Goal: Task Accomplishment & Management: Complete application form

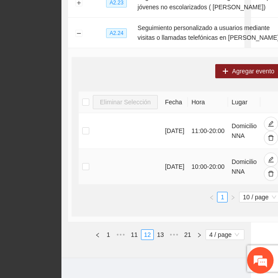
scroll to position [276, 27]
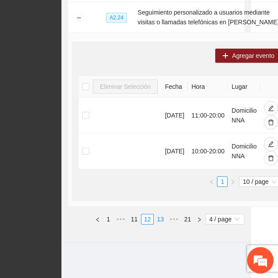
click at [161, 219] on link "13" at bounding box center [160, 220] width 12 height 10
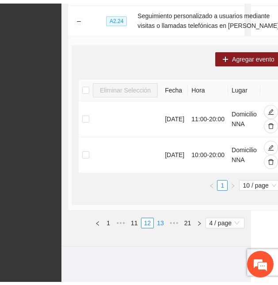
scroll to position [74, 0]
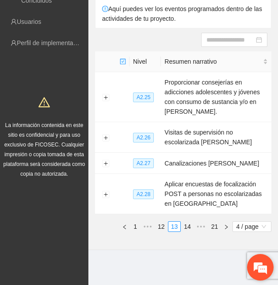
click at [257, 261] on em at bounding box center [261, 267] width 24 height 24
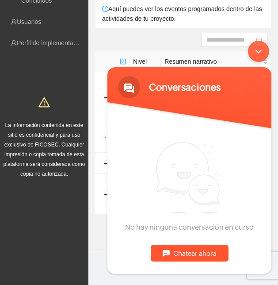
click at [196, 254] on div "Chatear ahora" at bounding box center [190, 252] width 78 height 17
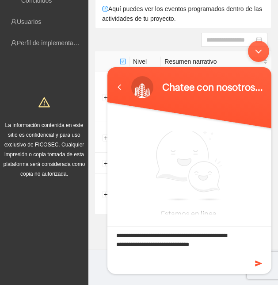
click at [220, 235] on textarea "**********" at bounding box center [190, 241] width 164 height 31
click at [229, 245] on textarea "**********" at bounding box center [190, 241] width 164 height 31
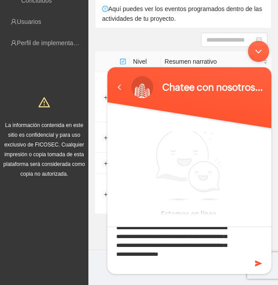
scroll to position [17, 0]
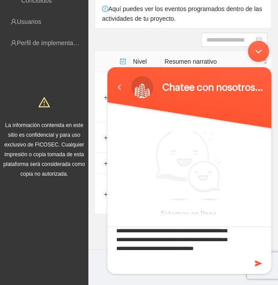
type textarea "**********"
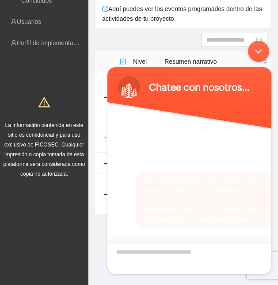
scroll to position [14, 0]
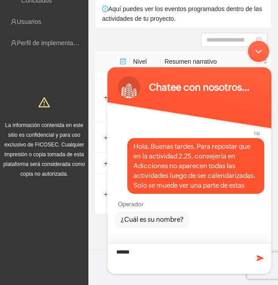
type textarea "*******"
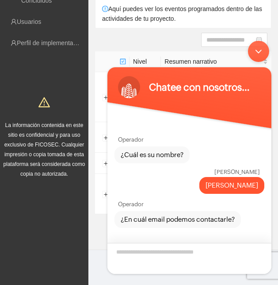
click at [125, 255] on textarea "¿En cuál email podemos contactarle?" at bounding box center [190, 257] width 164 height 31
type textarea "**********"
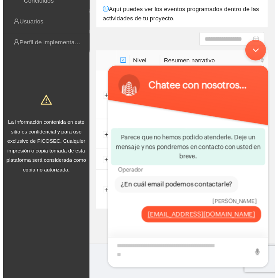
scroll to position [88, 0]
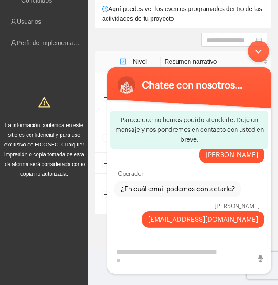
click at [255, 54] on div "Minimizar ventana de chat en vivo" at bounding box center [258, 50] width 21 height 21
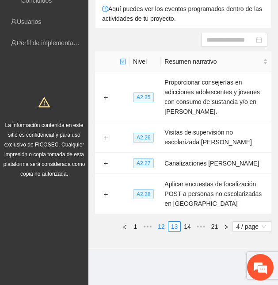
click at [162, 224] on link "12" at bounding box center [161, 227] width 12 height 10
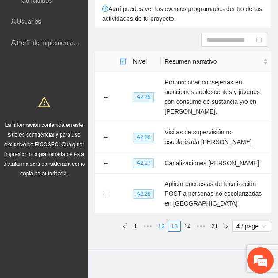
scroll to position [93, 0]
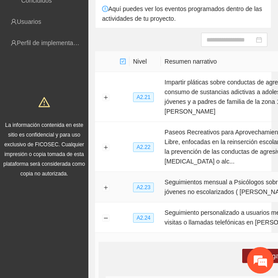
click at [185, 193] on td "Seguimientos mensual a Psicólogos sobre terapias a jóvenes no escolarizados ( […" at bounding box center [240, 187] width 158 height 31
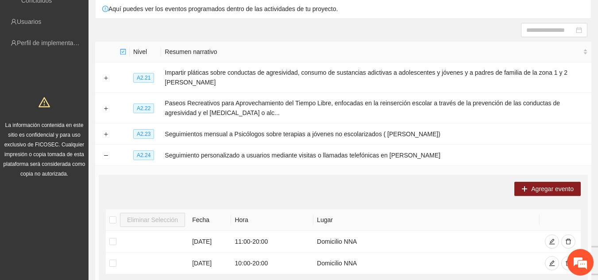
scroll to position [92, 0]
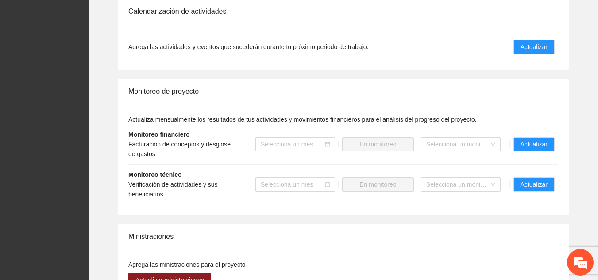
scroll to position [786, 0]
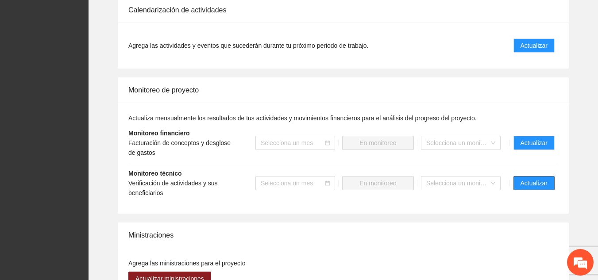
click at [278, 178] on span "Actualizar" at bounding box center [533, 183] width 27 height 10
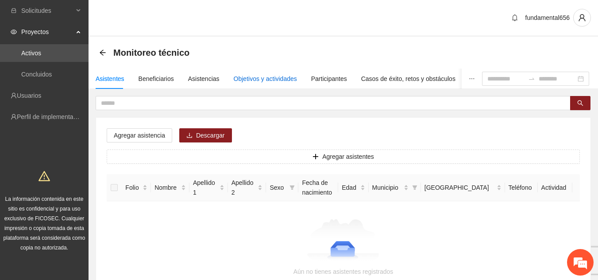
click at [254, 80] on div "Objetivos y actividades" at bounding box center [265, 79] width 63 height 10
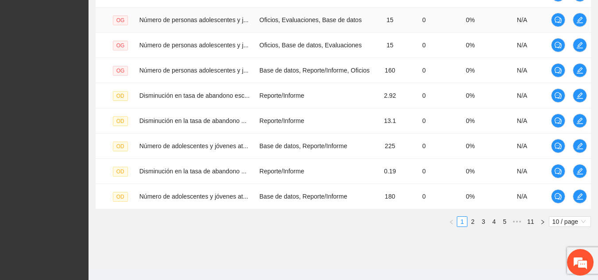
scroll to position [298, 0]
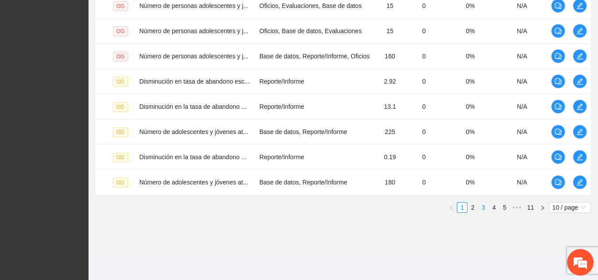
click at [278, 208] on link "3" at bounding box center [483, 208] width 10 height 10
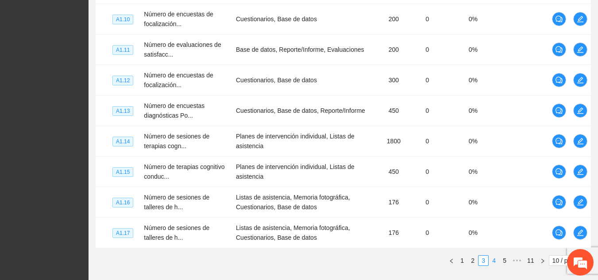
click at [278, 261] on link "4" at bounding box center [494, 261] width 10 height 10
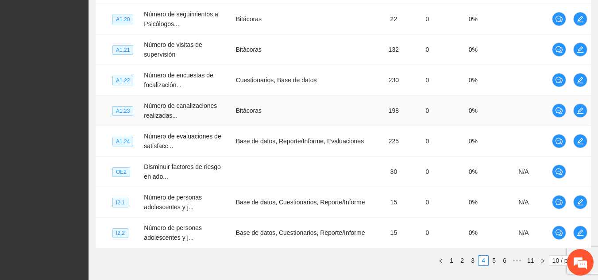
scroll to position [351, 0]
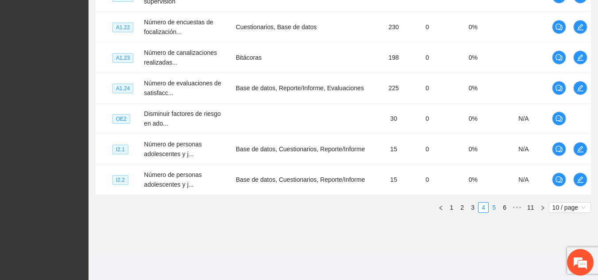
click at [278, 209] on link "5" at bounding box center [494, 208] width 10 height 10
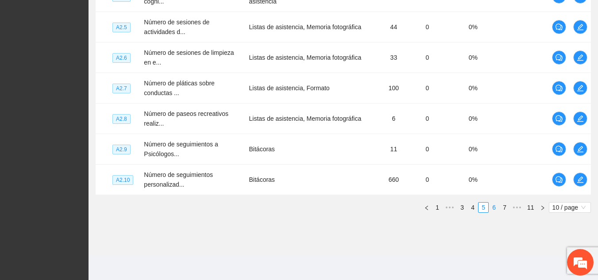
click at [278, 209] on link "6" at bounding box center [494, 208] width 10 height 10
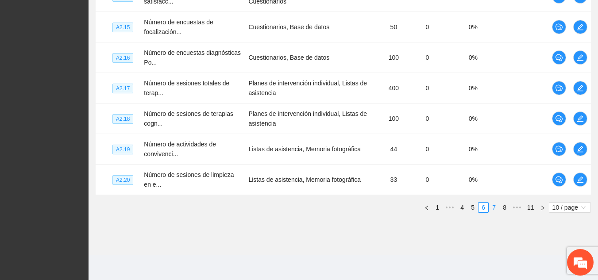
click at [278, 205] on link "7" at bounding box center [494, 208] width 10 height 10
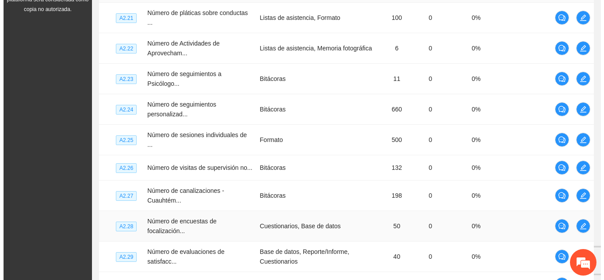
scroll to position [238, 0]
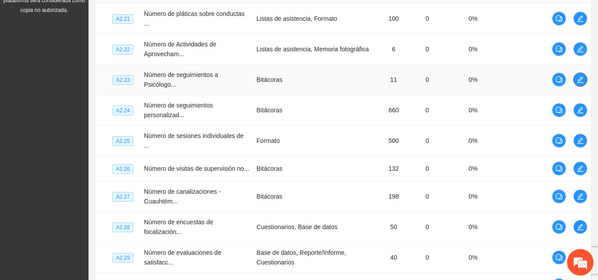
click at [278, 78] on icon "edit" at bounding box center [580, 79] width 7 height 7
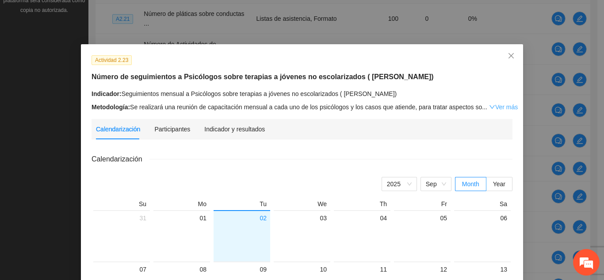
click at [278, 107] on link "Ver más" at bounding box center [503, 107] width 29 height 7
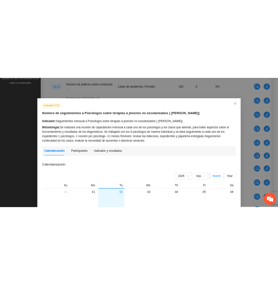
scroll to position [88, 0]
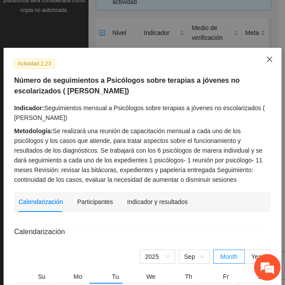
click at [266, 56] on icon "close" at bounding box center [269, 59] width 7 height 7
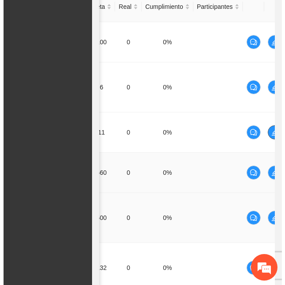
scroll to position [0, 168]
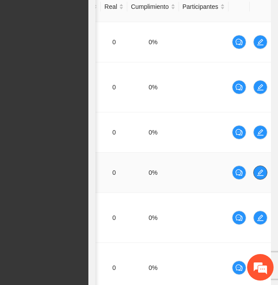
click at [257, 177] on button "button" at bounding box center [261, 172] width 14 height 14
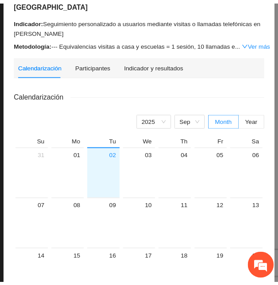
scroll to position [0, 0]
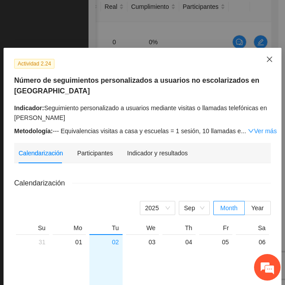
click at [266, 61] on icon "close" at bounding box center [269, 59] width 7 height 7
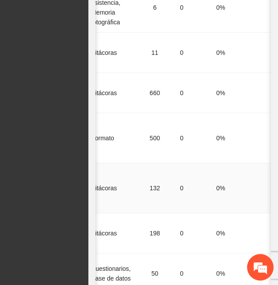
scroll to position [0, 168]
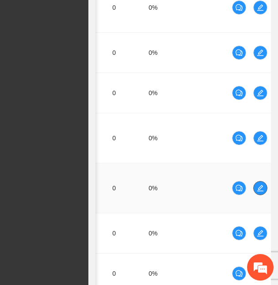
click at [257, 191] on icon "edit" at bounding box center [260, 188] width 7 height 7
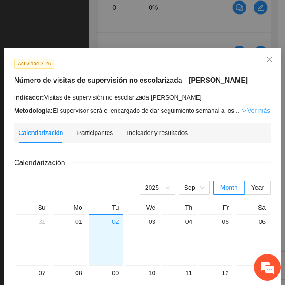
click at [251, 111] on link "Ver más" at bounding box center [255, 110] width 29 height 7
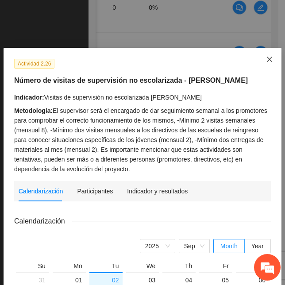
click at [267, 59] on icon "close" at bounding box center [269, 59] width 5 height 5
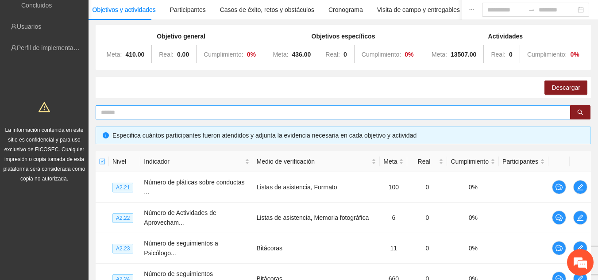
scroll to position [0, 0]
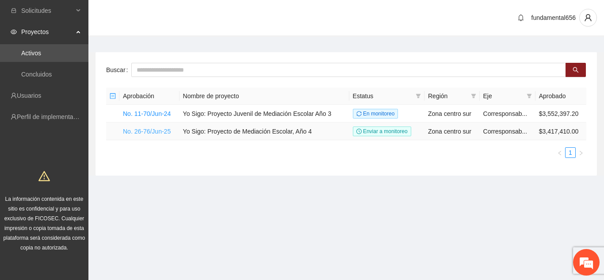
click at [152, 132] on link "No. 26-76/Jun-25" at bounding box center [147, 131] width 48 height 7
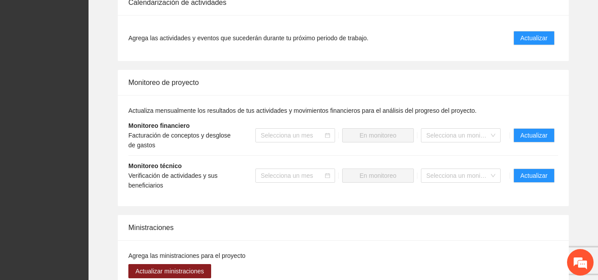
scroll to position [794, 0]
click at [278, 33] on span "Actualizar" at bounding box center [533, 38] width 27 height 10
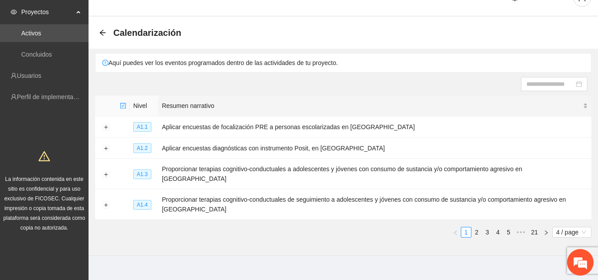
scroll to position [20, 0]
click at [278, 238] on section "Calendarización Aquí puedes ver los eventos programados dentro de las actividad…" at bounding box center [342, 135] width 509 height 239
click at [278, 227] on link "4" at bounding box center [498, 232] width 10 height 10
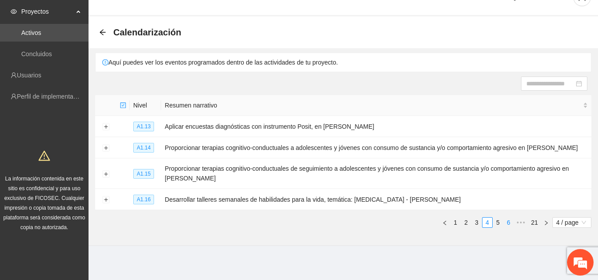
click at [278, 222] on link "6" at bounding box center [509, 223] width 10 height 10
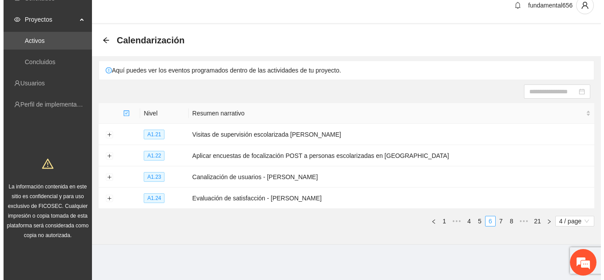
scroll to position [11, 0]
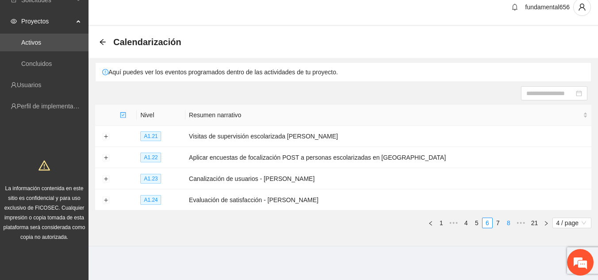
click at [278, 221] on link "8" at bounding box center [509, 223] width 10 height 10
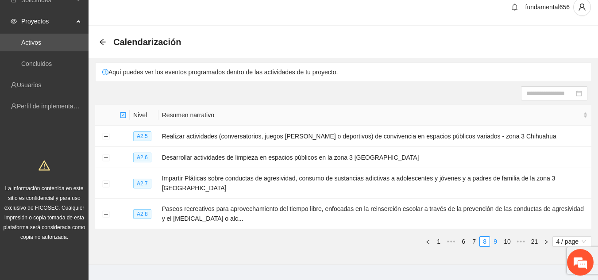
click at [278, 237] on link "9" at bounding box center [495, 242] width 10 height 10
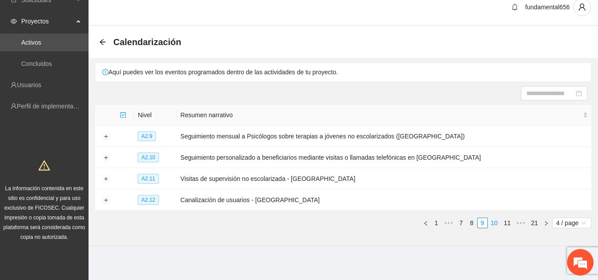
click at [278, 223] on link "10" at bounding box center [494, 223] width 12 height 10
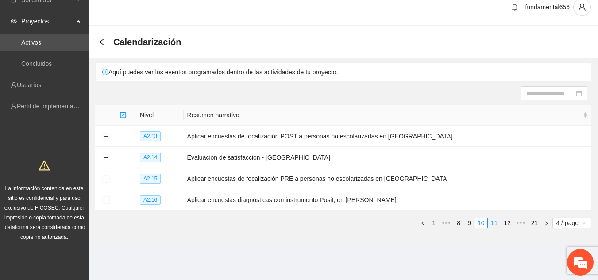
click at [278, 220] on link "11" at bounding box center [494, 223] width 12 height 10
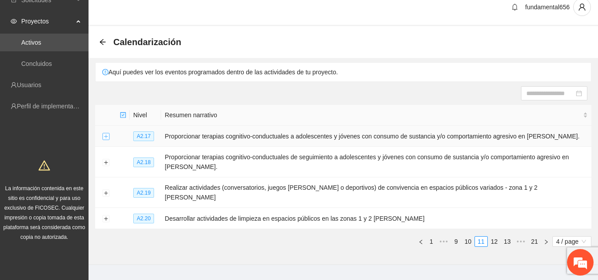
click at [106, 135] on button "Expand row" at bounding box center [105, 136] width 7 height 7
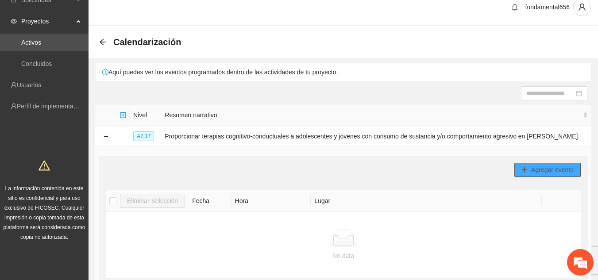
click at [278, 170] on span "Agregar evento" at bounding box center [552, 170] width 42 height 10
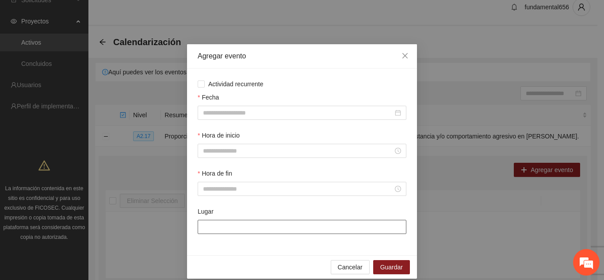
click at [278, 228] on input "Lugar" at bounding box center [302, 227] width 209 height 14
type input "**********"
drag, startPoint x: 200, startPoint y: 227, endPoint x: 527, endPoint y: 219, distance: 327.1
click at [278, 219] on div "**********" at bounding box center [302, 140] width 604 height 280
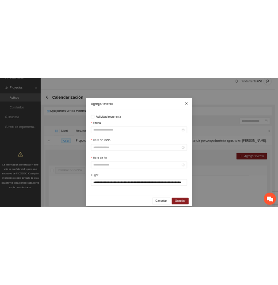
scroll to position [0, 0]
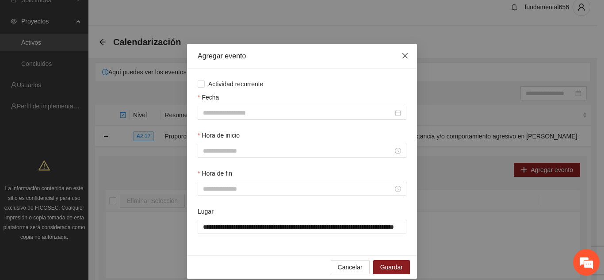
click at [278, 56] on icon "close" at bounding box center [405, 55] width 7 height 7
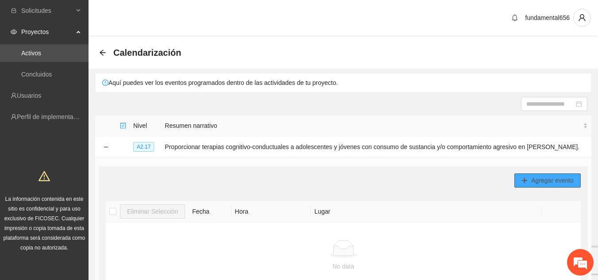
scroll to position [165, 0]
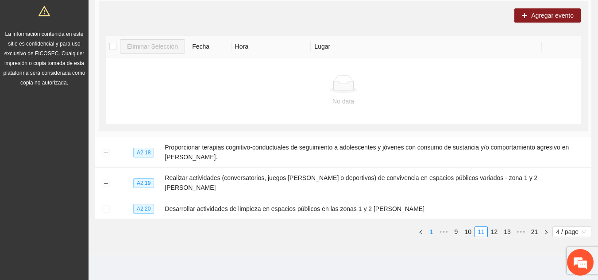
click at [278, 227] on link "1" at bounding box center [432, 232] width 10 height 10
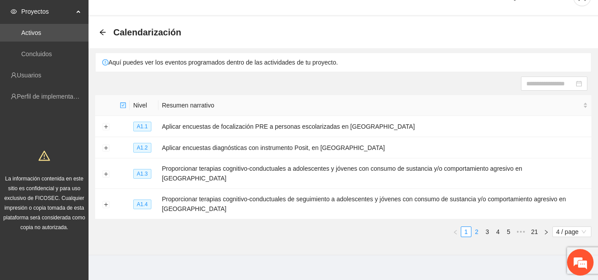
click at [278, 227] on link "2" at bounding box center [477, 232] width 10 height 10
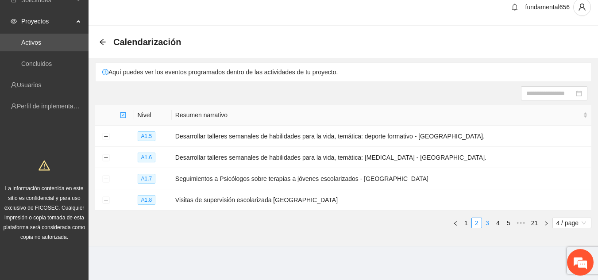
click at [278, 222] on link "3" at bounding box center [487, 223] width 10 height 10
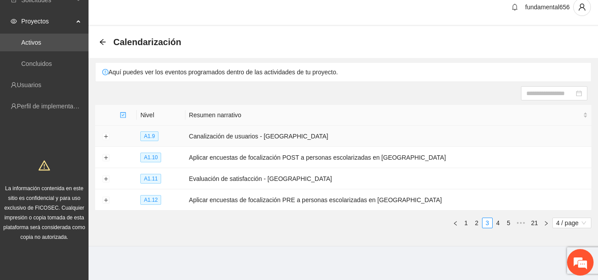
click at [246, 138] on td "Canalización de usuarios - [GEOGRAPHIC_DATA]" at bounding box center [388, 136] width 406 height 21
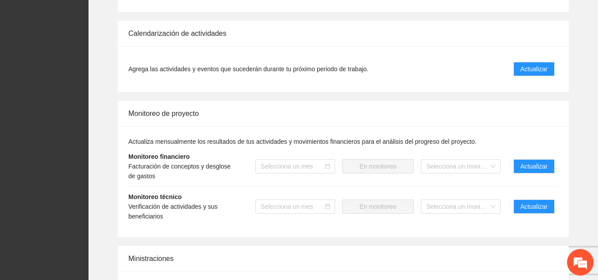
scroll to position [765, 0]
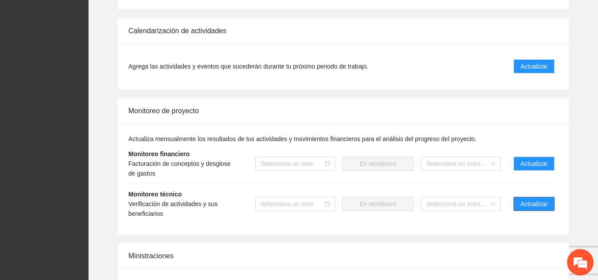
click at [278, 197] on button "Actualizar" at bounding box center [533, 204] width 41 height 14
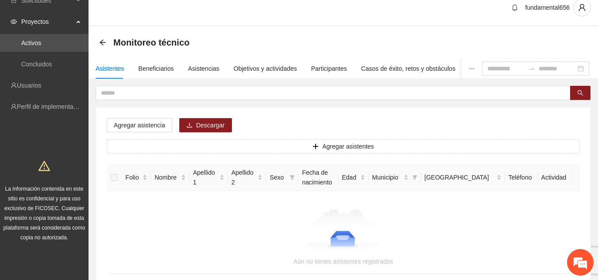
scroll to position [10, 0]
click at [278, 68] on div "Objetivos y actividades" at bounding box center [265, 69] width 63 height 10
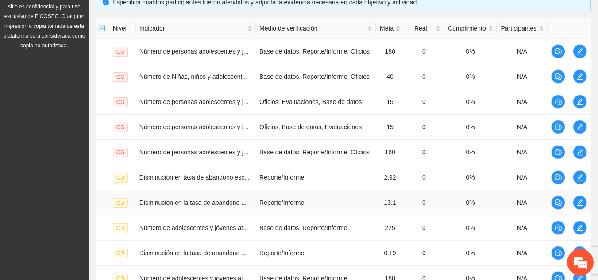
scroll to position [298, 0]
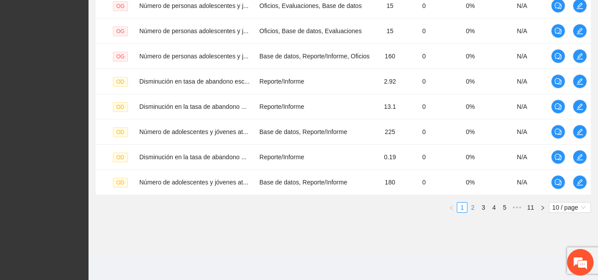
click at [278, 208] on link "2" at bounding box center [473, 208] width 10 height 10
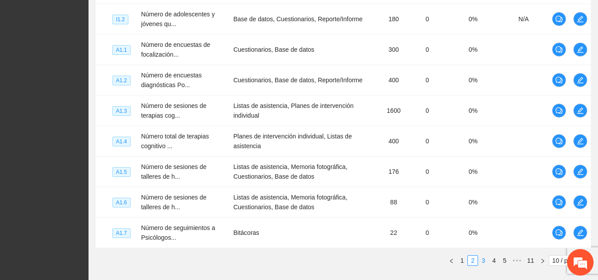
click at [278, 264] on link "3" at bounding box center [483, 261] width 10 height 10
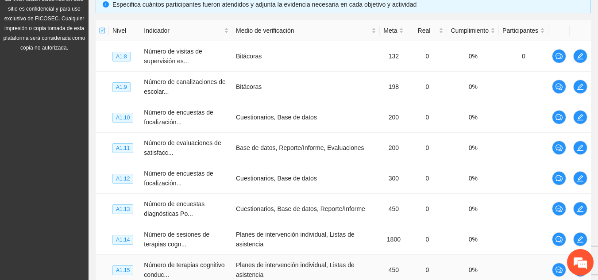
scroll to position [200, 0]
click at [278, 88] on icon "edit" at bounding box center [580, 87] width 6 height 6
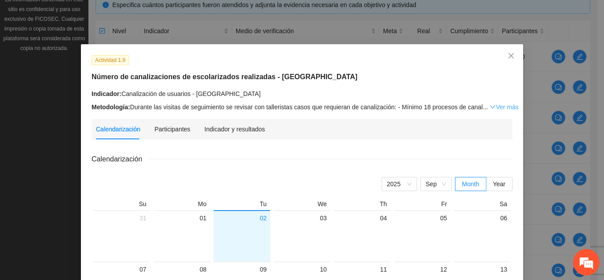
click at [278, 104] on link "Ver más" at bounding box center [504, 107] width 29 height 7
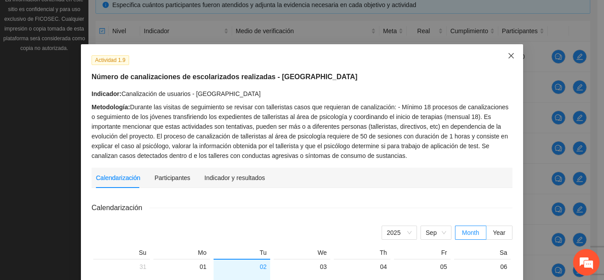
click at [278, 54] on span "Close" at bounding box center [512, 56] width 24 height 24
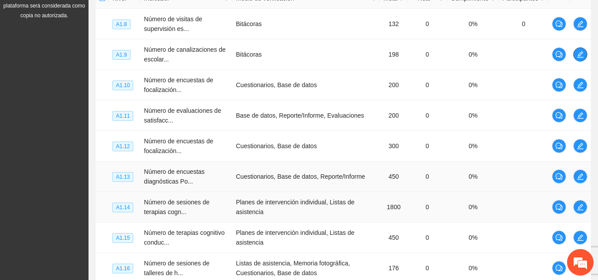
scroll to position [351, 0]
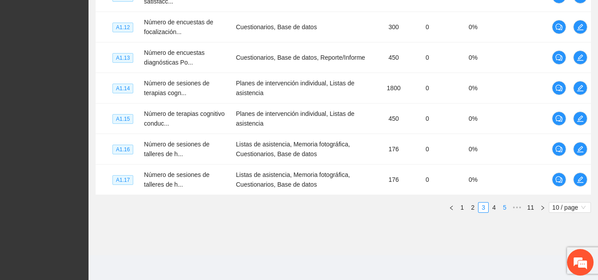
click at [278, 207] on link "5" at bounding box center [505, 208] width 10 height 10
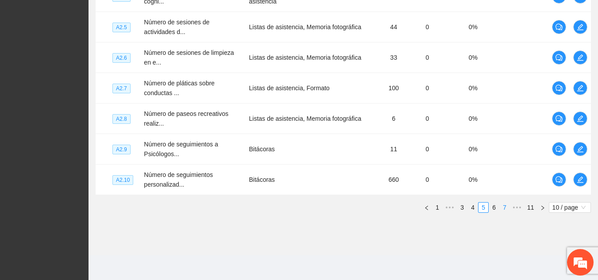
click at [278, 208] on link "7" at bounding box center [505, 208] width 10 height 10
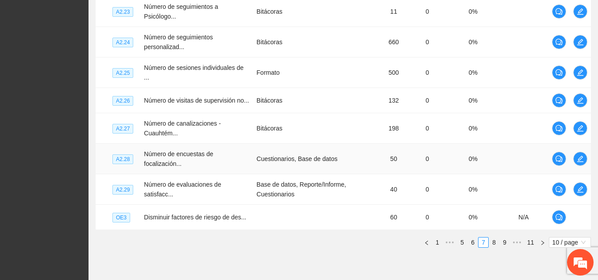
scroll to position [304, 0]
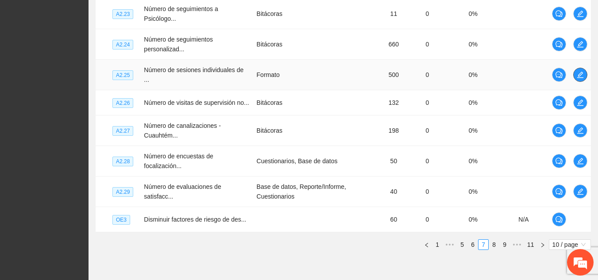
click at [278, 73] on icon "edit" at bounding box center [580, 74] width 7 height 7
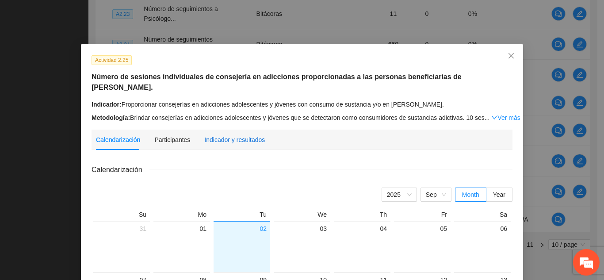
click at [223, 135] on div "Indicador y resultados" at bounding box center [234, 140] width 61 height 10
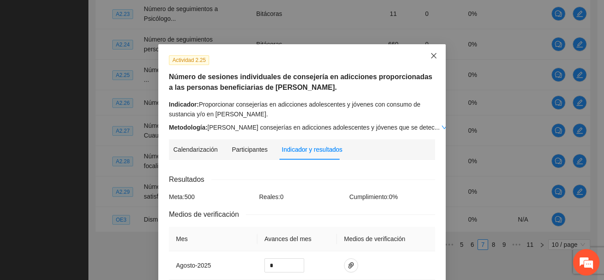
click at [278, 55] on icon "close" at bounding box center [434, 55] width 7 height 7
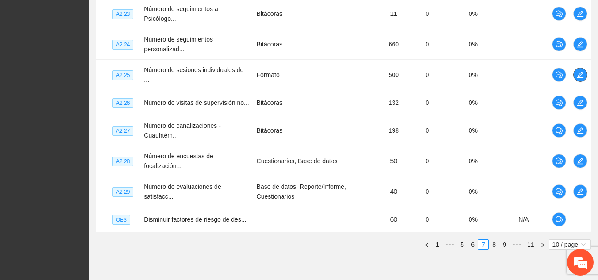
scroll to position [335, 0]
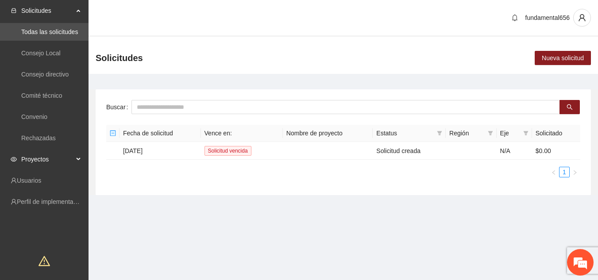
click at [64, 156] on span "Proyectos" at bounding box center [47, 159] width 52 height 18
click at [41, 181] on link "Activos" at bounding box center [31, 180] width 20 height 7
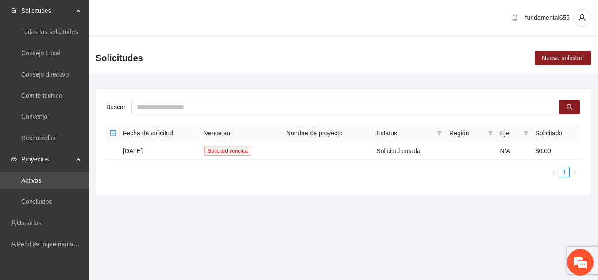
click at [41, 177] on link "Activos" at bounding box center [31, 180] width 20 height 7
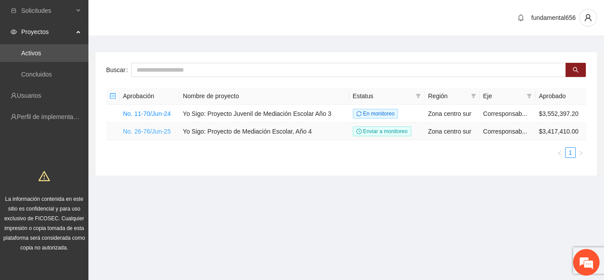
click at [154, 130] on link "No. 26-76/Jun-25" at bounding box center [147, 131] width 48 height 7
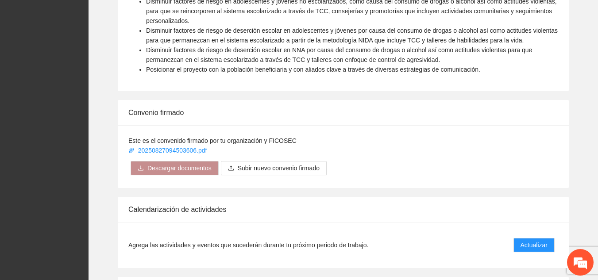
scroll to position [641, 0]
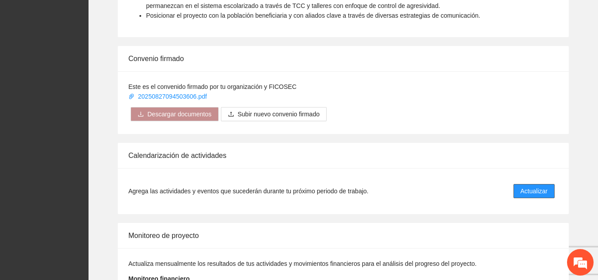
click at [278, 187] on button "Actualizar" at bounding box center [533, 191] width 41 height 14
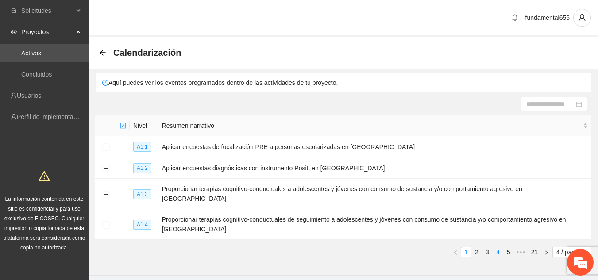
click at [278, 247] on link "4" at bounding box center [498, 252] width 10 height 10
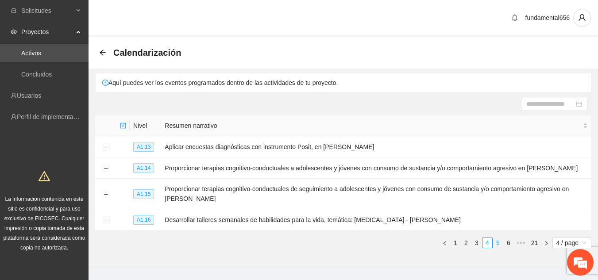
click at [278, 242] on link "5" at bounding box center [498, 243] width 10 height 10
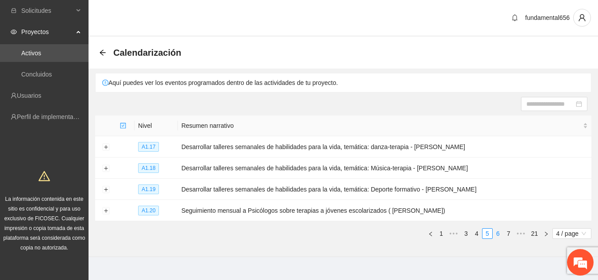
click at [278, 232] on link "6" at bounding box center [498, 234] width 10 height 10
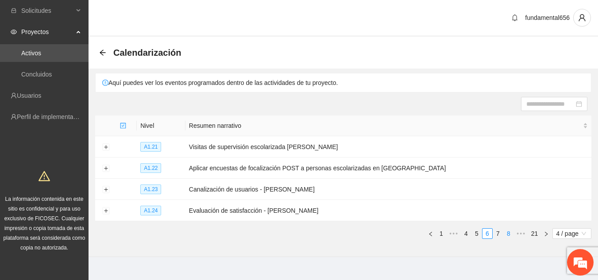
click at [278, 232] on link "8" at bounding box center [509, 234] width 10 height 10
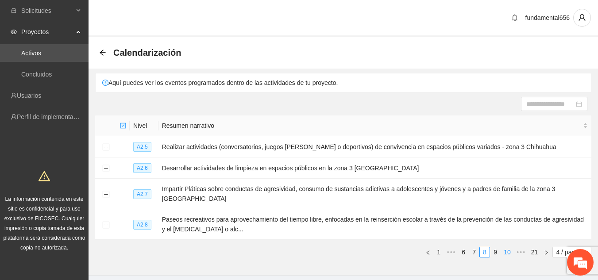
click at [278, 247] on link "10" at bounding box center [507, 252] width 12 height 10
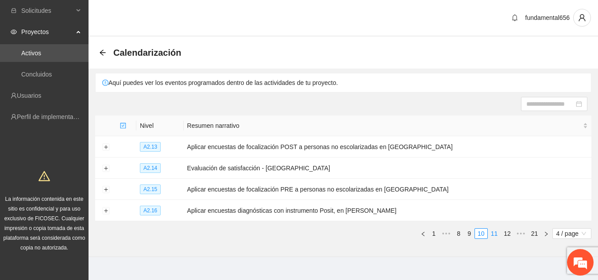
click at [278, 231] on link "11" at bounding box center [494, 234] width 12 height 10
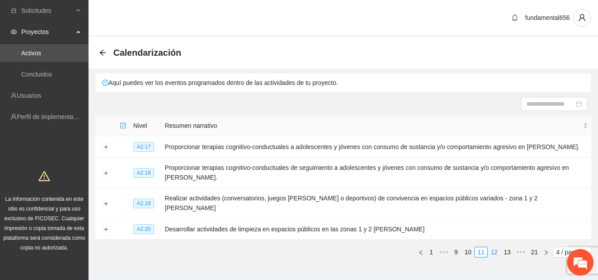
click at [278, 247] on link "12" at bounding box center [494, 252] width 12 height 10
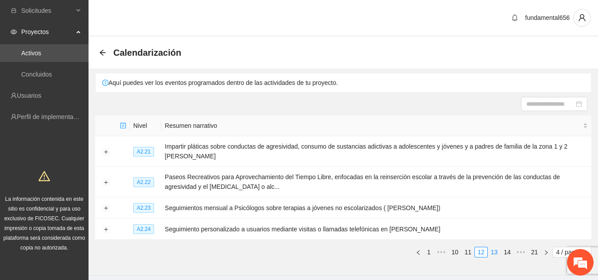
click at [278, 249] on link "13" at bounding box center [494, 252] width 12 height 10
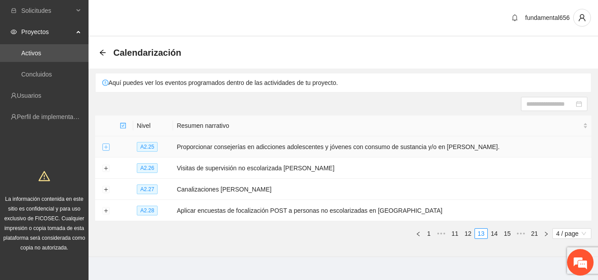
click at [107, 148] on button "Expand row" at bounding box center [105, 147] width 7 height 7
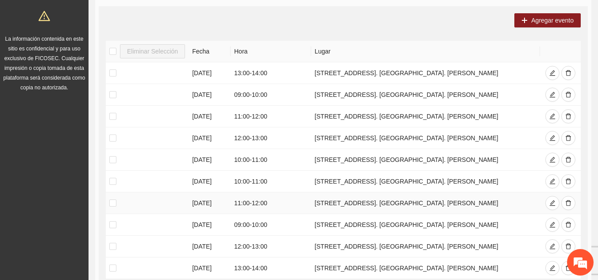
scroll to position [160, 0]
click at [206, 76] on td "[DATE]" at bounding box center [209, 74] width 42 height 22
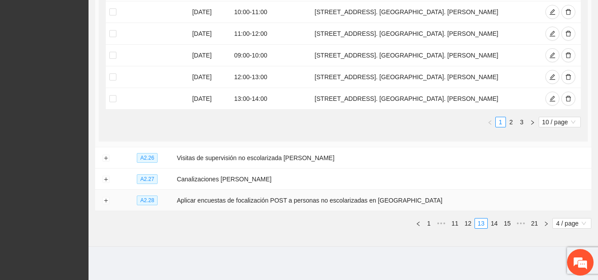
scroll to position [330, 0]
click at [278, 219] on link "11" at bounding box center [455, 223] width 12 height 10
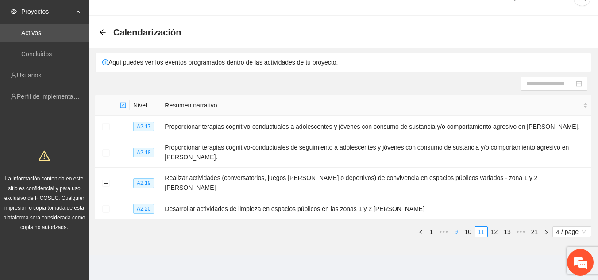
click at [278, 227] on link "9" at bounding box center [456, 232] width 10 height 10
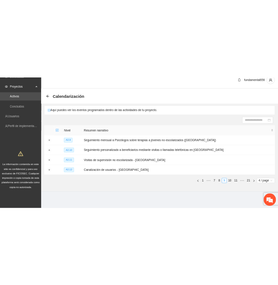
scroll to position [11, 0]
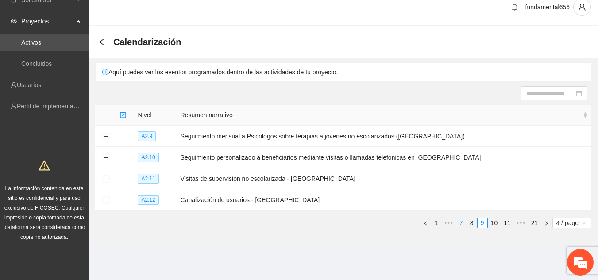
click at [278, 223] on link "7" at bounding box center [461, 223] width 10 height 10
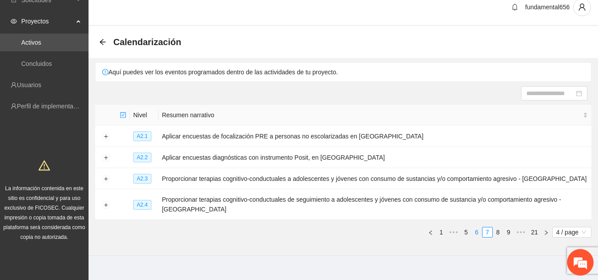
click at [278, 233] on link "6" at bounding box center [477, 232] width 10 height 10
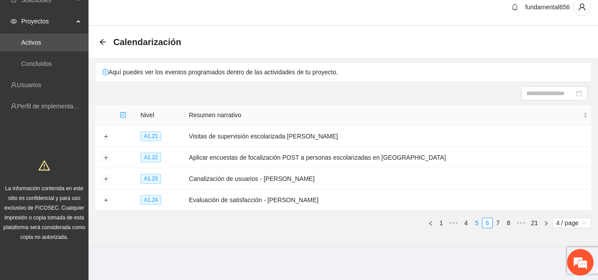
click at [278, 222] on link "5" at bounding box center [477, 223] width 10 height 10
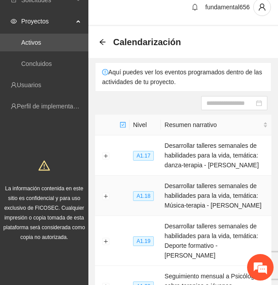
scroll to position [93, 0]
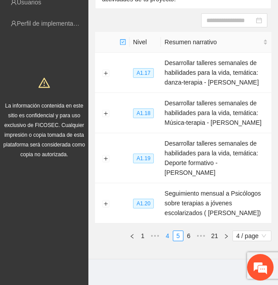
click at [166, 231] on link "4" at bounding box center [168, 236] width 10 height 10
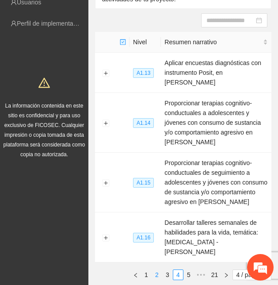
click at [158, 270] on link "2" at bounding box center [157, 275] width 10 height 10
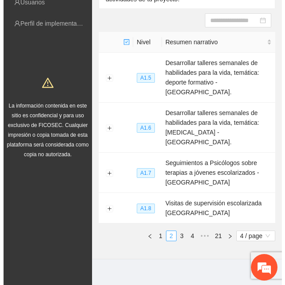
scroll to position [84, 0]
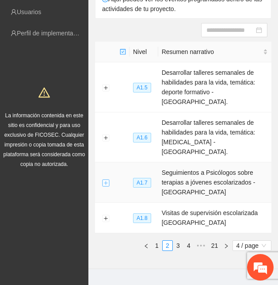
click at [104, 179] on button "Expand row" at bounding box center [105, 182] width 7 height 7
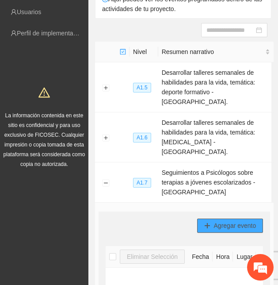
click at [219, 221] on span "Agregar evento" at bounding box center [235, 226] width 42 height 10
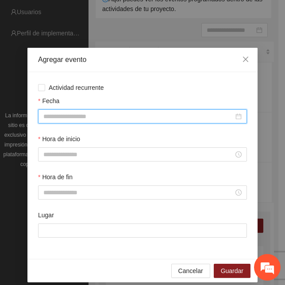
click at [161, 117] on input "Fecha" at bounding box center [138, 117] width 190 height 10
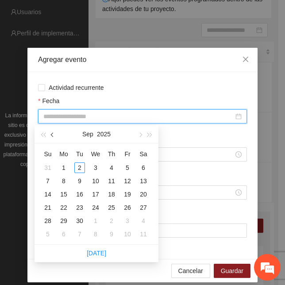
click at [53, 135] on span "button" at bounding box center [53, 135] width 4 height 4
type input "**********"
click at [80, 219] on div "26" at bounding box center [79, 220] width 11 height 11
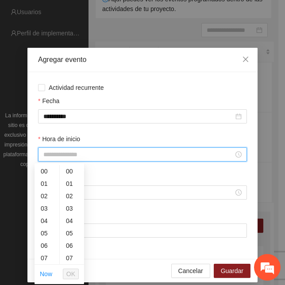
click at [62, 156] on input "Hora de inicio" at bounding box center [138, 155] width 190 height 10
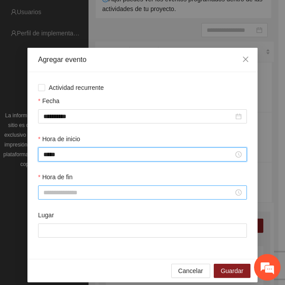
type input "*****"
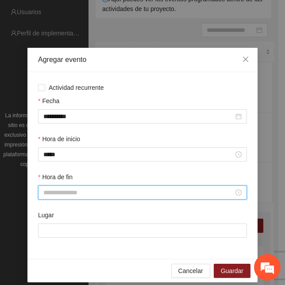
click at [43, 192] on input "Hora de fin" at bounding box center [138, 193] width 190 height 10
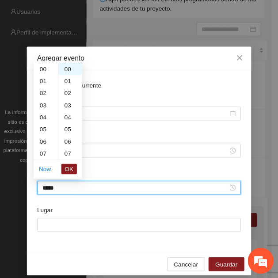
scroll to position [173, 0]
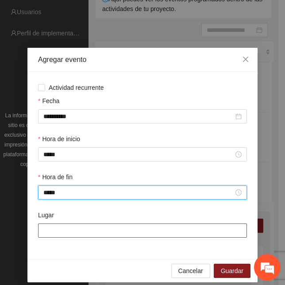
type input "*****"
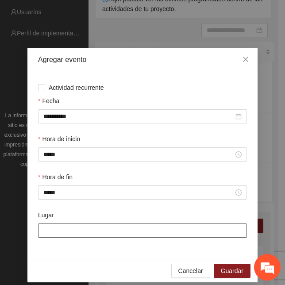
click at [54, 230] on input "Lugar" at bounding box center [142, 230] width 209 height 14
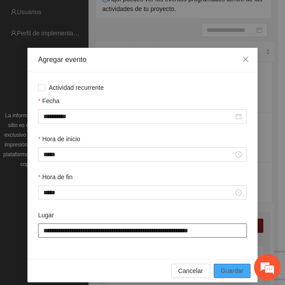
type input "**********"
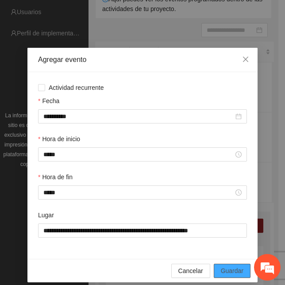
click at [228, 270] on span "Guardar" at bounding box center [232, 271] width 23 height 10
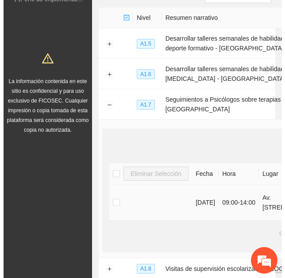
scroll to position [119, 0]
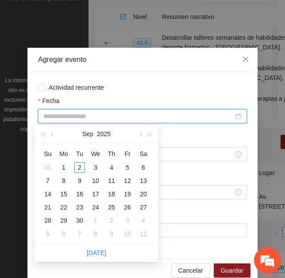
click at [95, 115] on input "Fecha" at bounding box center [138, 117] width 190 height 10
click at [50, 138] on button "button" at bounding box center [53, 134] width 10 height 18
type input "**********"
click at [93, 219] on div "27" at bounding box center [95, 220] width 11 height 11
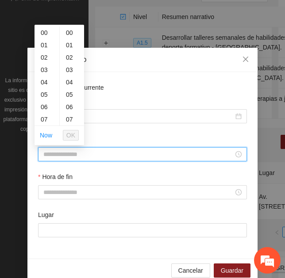
click at [62, 150] on input "Hora de inicio" at bounding box center [138, 155] width 190 height 10
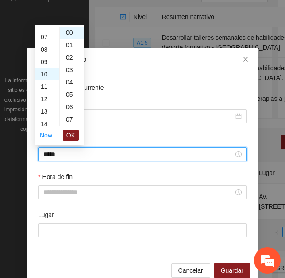
scroll to position [124, 0]
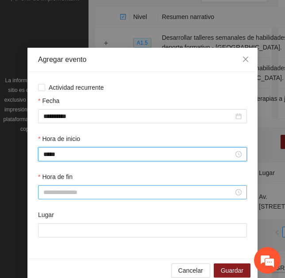
type input "*****"
click at [61, 188] on input "Hora de fin" at bounding box center [138, 193] width 190 height 10
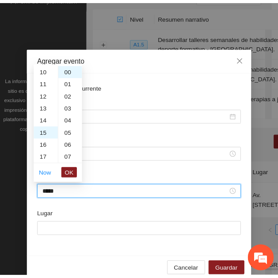
scroll to position [186, 0]
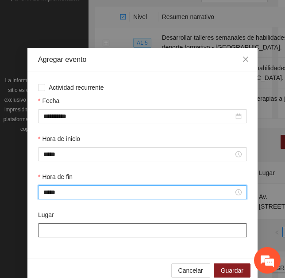
type input "*****"
click at [50, 233] on input "Lugar" at bounding box center [142, 230] width 209 height 14
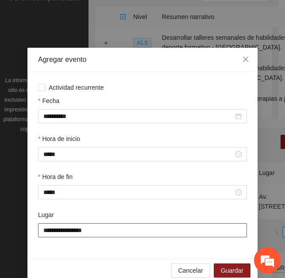
type input "**********"
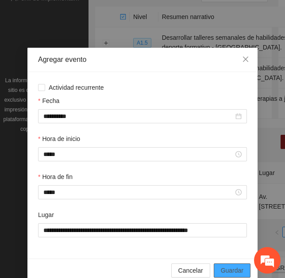
click at [224, 269] on span "Guardar" at bounding box center [232, 271] width 23 height 10
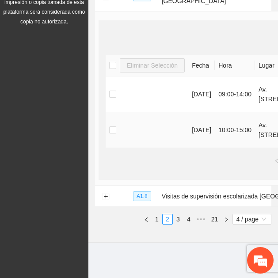
scroll to position [305, 0]
click at [189, 223] on link "4" at bounding box center [189, 220] width 10 height 10
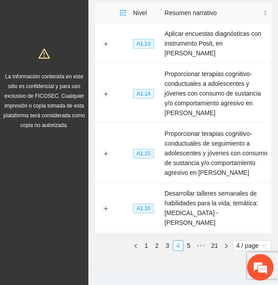
scroll to position [88, 0]
click at [190, 241] on link "5" at bounding box center [189, 246] width 10 height 10
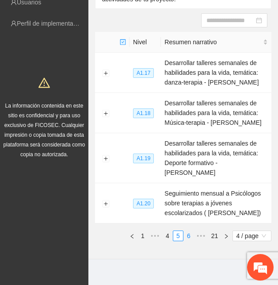
click at [190, 231] on link "6" at bounding box center [189, 236] width 10 height 10
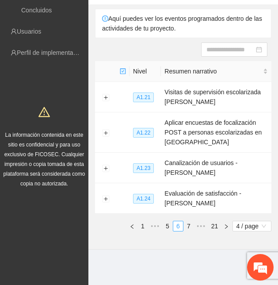
scroll to position [64, 0]
click at [190, 226] on link "7" at bounding box center [189, 226] width 10 height 10
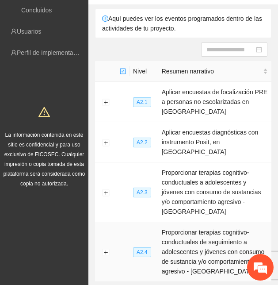
scroll to position [113, 0]
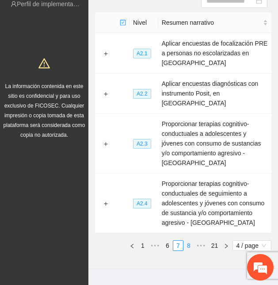
click at [188, 241] on link "8" at bounding box center [189, 246] width 10 height 10
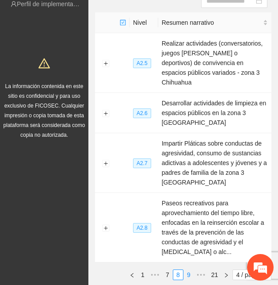
click at [189, 270] on link "9" at bounding box center [189, 275] width 10 height 10
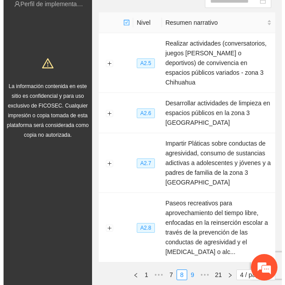
scroll to position [64, 0]
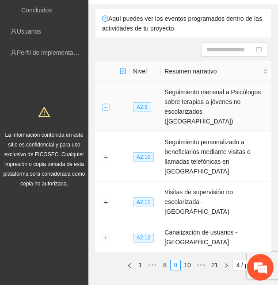
click at [104, 104] on button "Expand row" at bounding box center [105, 107] width 7 height 7
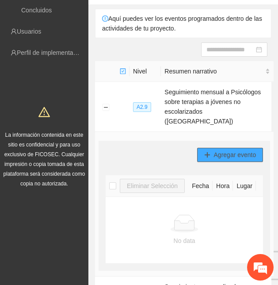
click at [223, 150] on span "Agregar evento" at bounding box center [235, 155] width 42 height 10
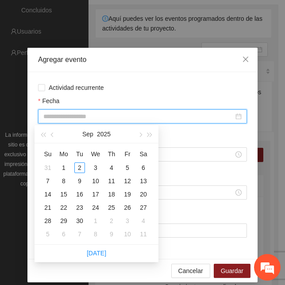
click at [56, 115] on input "Fecha" at bounding box center [138, 117] width 190 height 10
type input "**********"
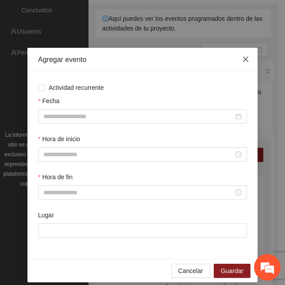
click at [242, 59] on icon "close" at bounding box center [245, 59] width 7 height 7
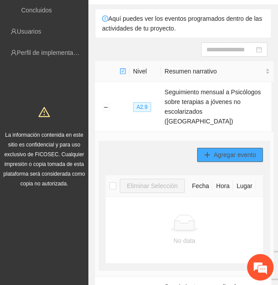
click at [220, 150] on span "Agregar evento" at bounding box center [235, 155] width 42 height 10
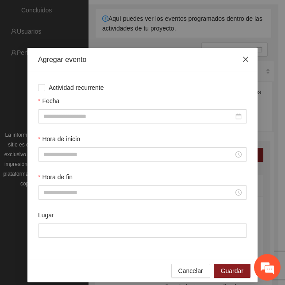
click at [243, 58] on icon "close" at bounding box center [245, 59] width 5 height 5
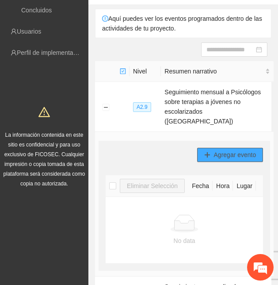
click at [208, 149] on button "Agregar evento" at bounding box center [230, 155] width 66 height 14
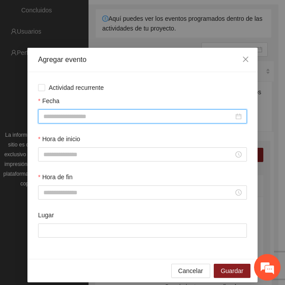
click at [76, 117] on input "Fecha" at bounding box center [138, 117] width 190 height 10
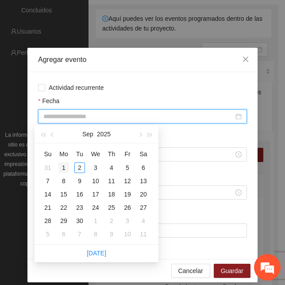
type input "**********"
click at [53, 133] on span "button" at bounding box center [53, 135] width 4 height 4
type input "**********"
click at [64, 219] on div "25" at bounding box center [63, 220] width 11 height 11
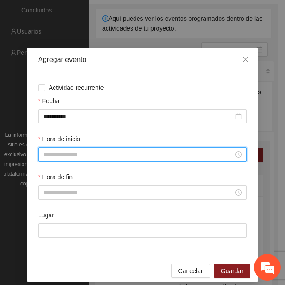
click at [65, 150] on input "Hora de inicio" at bounding box center [138, 155] width 190 height 10
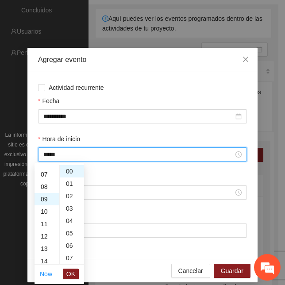
scroll to position [112, 0]
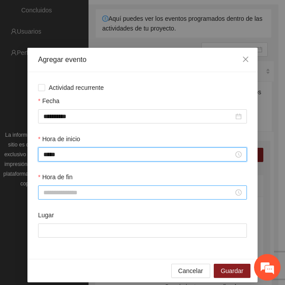
type input "*****"
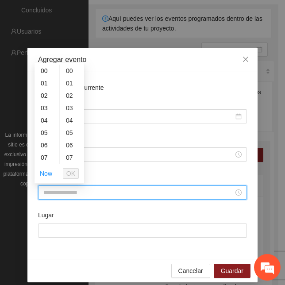
click at [53, 189] on input "Hora de fin" at bounding box center [138, 193] width 190 height 10
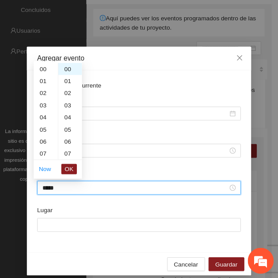
scroll to position [173, 0]
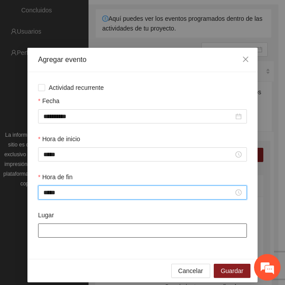
type input "*****"
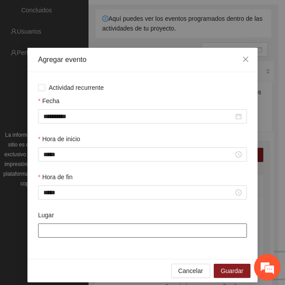
click at [51, 227] on input "Lugar" at bounding box center [142, 230] width 209 height 14
type input "**********"
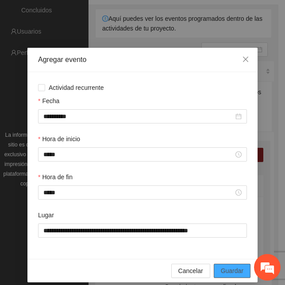
click at [227, 272] on span "Guardar" at bounding box center [232, 271] width 23 height 10
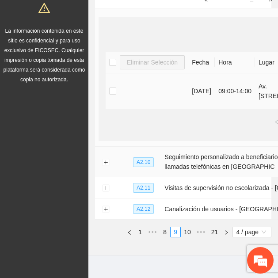
scroll to position [220, 0]
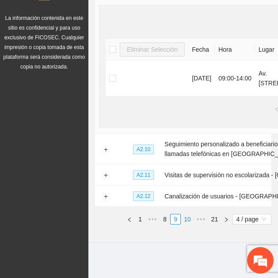
click at [186, 217] on link "10" at bounding box center [187, 220] width 12 height 10
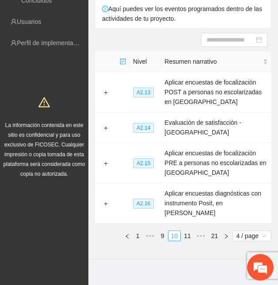
scroll to position [88, 0]
click at [188, 231] on link "11" at bounding box center [187, 236] width 12 height 10
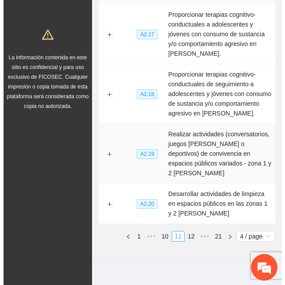
scroll to position [142, 0]
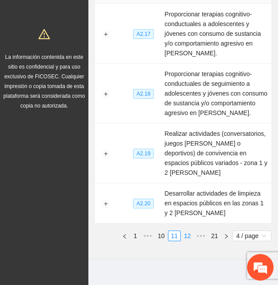
click at [188, 231] on link "12" at bounding box center [187, 236] width 12 height 10
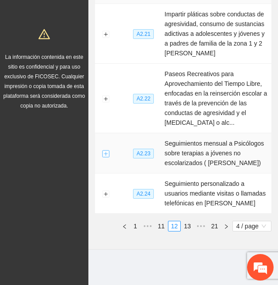
click at [105, 154] on button "Expand row" at bounding box center [105, 153] width 7 height 7
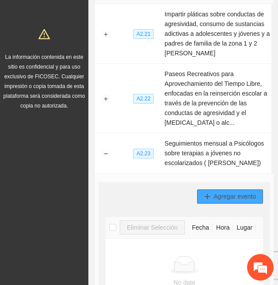
click at [234, 200] on span "Agregar evento" at bounding box center [235, 197] width 42 height 10
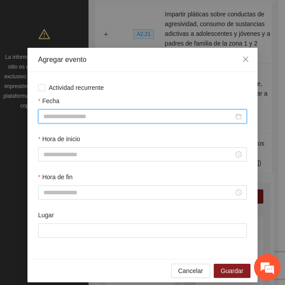
click at [71, 115] on input "Fecha" at bounding box center [138, 117] width 190 height 10
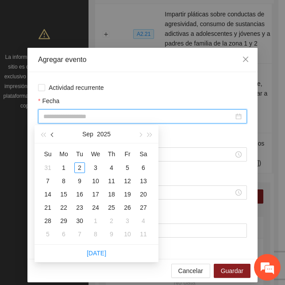
click at [51, 132] on button "button" at bounding box center [53, 134] width 10 height 18
type input "**********"
click at [127, 208] on div "22" at bounding box center [127, 207] width 11 height 11
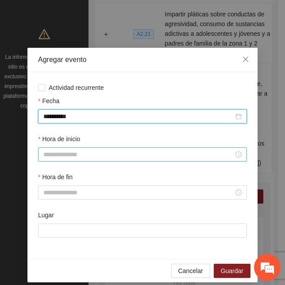
click at [65, 157] on input "Hora de inicio" at bounding box center [138, 155] width 190 height 10
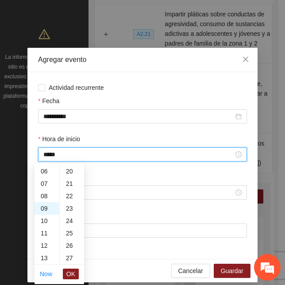
scroll to position [372, 0]
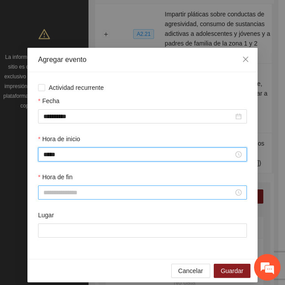
type input "*****"
click at [52, 195] on input "Hora de fin" at bounding box center [138, 193] width 190 height 10
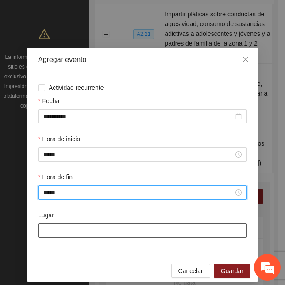
type input "*****"
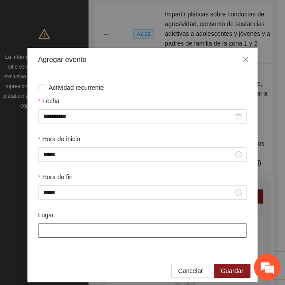
click at [64, 227] on input "Lugar" at bounding box center [142, 230] width 209 height 14
type input "**********"
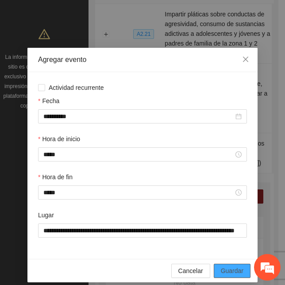
click at [226, 272] on span "Guardar" at bounding box center [232, 271] width 23 height 10
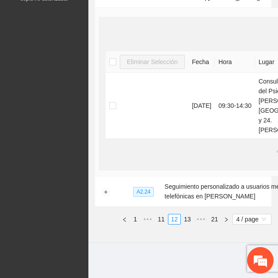
scroll to position [308, 0]
click at [161, 220] on link "11" at bounding box center [161, 220] width 12 height 10
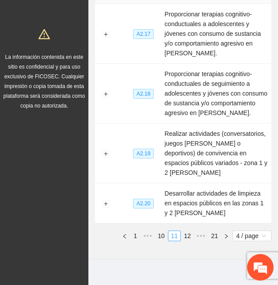
scroll to position [88, 0]
click at [161, 231] on link "10" at bounding box center [161, 236] width 12 height 10
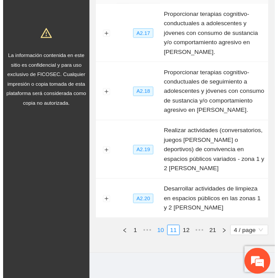
scroll to position [74, 0]
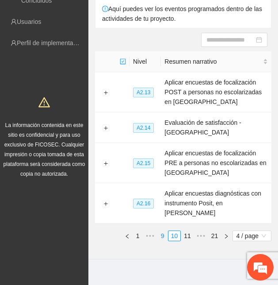
click at [162, 231] on link "9" at bounding box center [163, 236] width 10 height 10
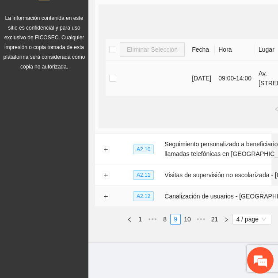
scroll to position [220, 0]
click at [168, 219] on link "8" at bounding box center [165, 220] width 10 height 10
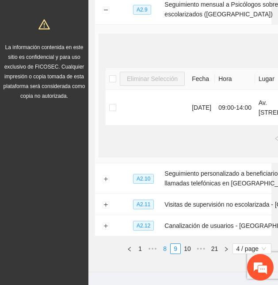
scroll to position [88, 0]
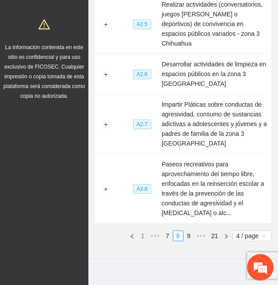
click at [142, 231] on link "1" at bounding box center [143, 236] width 10 height 10
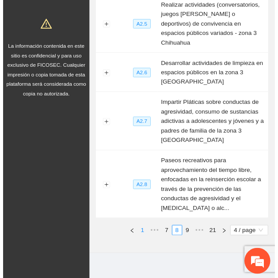
scroll to position [113, 0]
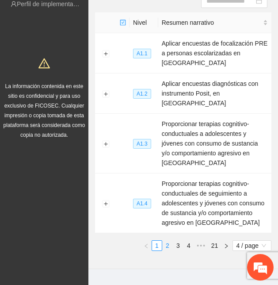
click at [166, 241] on link "2" at bounding box center [168, 246] width 10 height 10
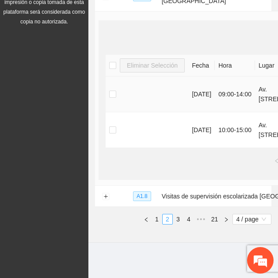
scroll to position [305, 0]
click at [180, 221] on link "3" at bounding box center [178, 220] width 10 height 10
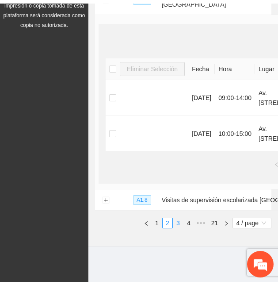
scroll to position [64, 0]
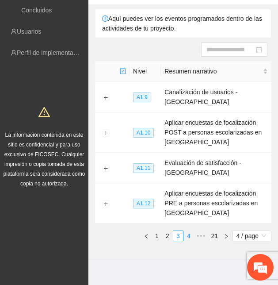
click at [187, 231] on link "4" at bounding box center [189, 236] width 10 height 10
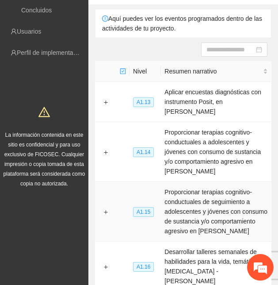
scroll to position [123, 0]
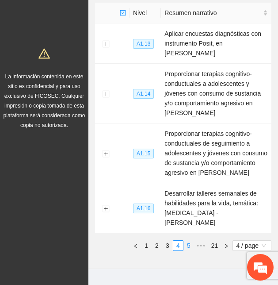
click at [190, 241] on link "5" at bounding box center [189, 246] width 10 height 10
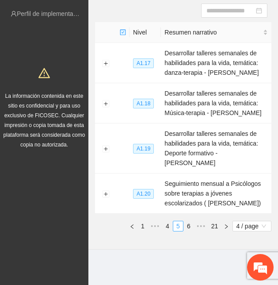
scroll to position [93, 0]
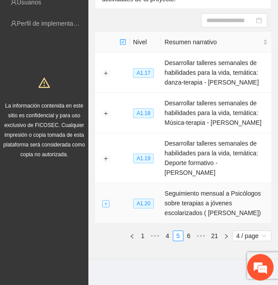
click at [103, 200] on button "Expand row" at bounding box center [105, 203] width 7 height 7
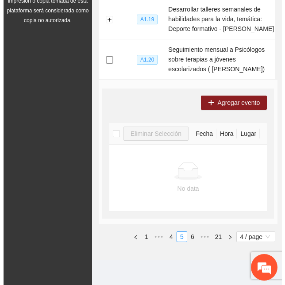
scroll to position [228, 0]
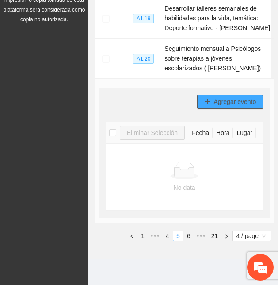
click at [219, 98] on span "Agregar evento" at bounding box center [235, 102] width 42 height 10
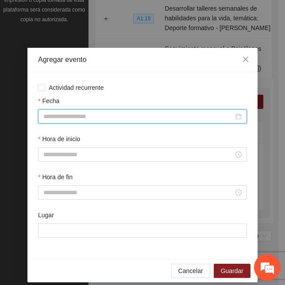
click at [92, 119] on input "Fecha" at bounding box center [138, 117] width 190 height 10
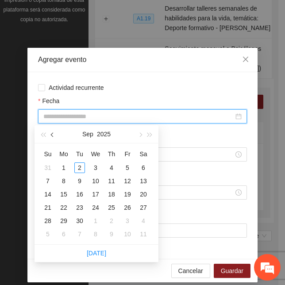
click at [51, 135] on button "button" at bounding box center [53, 134] width 10 height 18
type input "**********"
click at [95, 207] on div "20" at bounding box center [95, 207] width 11 height 11
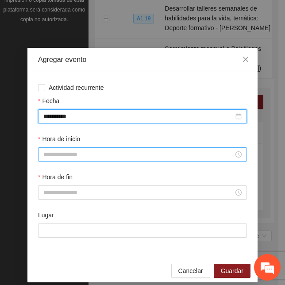
click at [67, 152] on input "Hora de inicio" at bounding box center [138, 155] width 190 height 10
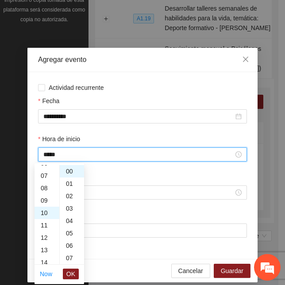
scroll to position [124, 0]
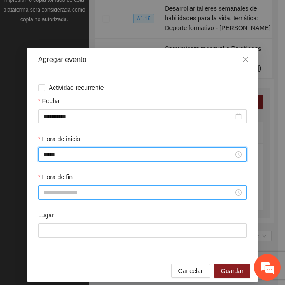
type input "*****"
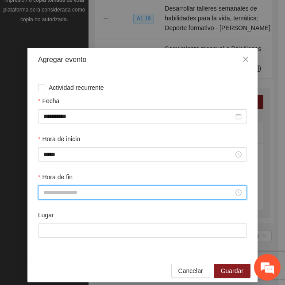
click at [61, 195] on input "Hora de fin" at bounding box center [138, 193] width 190 height 10
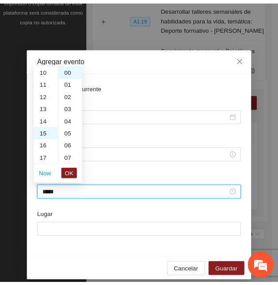
scroll to position [186, 0]
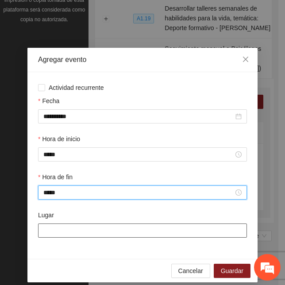
type input "*****"
click at [51, 231] on input "Lugar" at bounding box center [142, 230] width 209 height 14
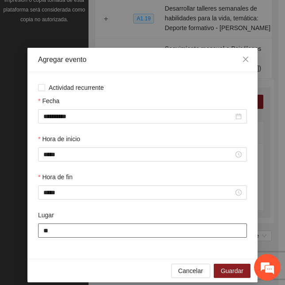
type input "**********"
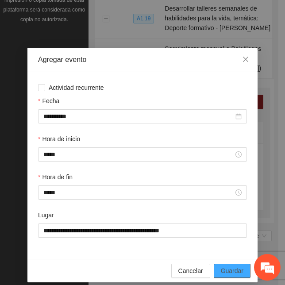
click at [227, 270] on span "Guardar" at bounding box center [232, 271] width 23 height 10
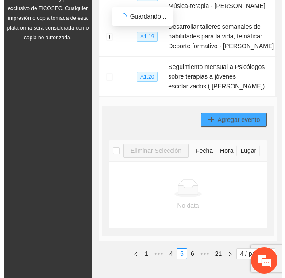
scroll to position [93, 0]
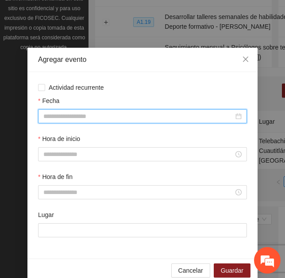
click at [87, 114] on input "Fecha" at bounding box center [138, 117] width 190 height 10
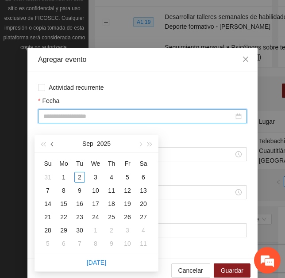
click at [48, 137] on button "button" at bounding box center [53, 144] width 10 height 18
type input "**********"
click at [114, 212] on div "21" at bounding box center [111, 217] width 11 height 11
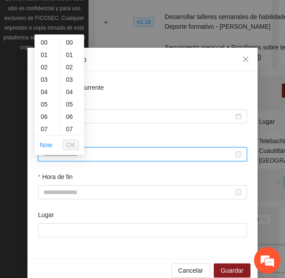
click at [77, 155] on input "Hora de inicio" at bounding box center [138, 155] width 190 height 10
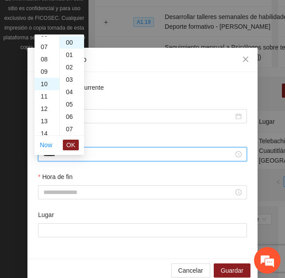
scroll to position [124, 0]
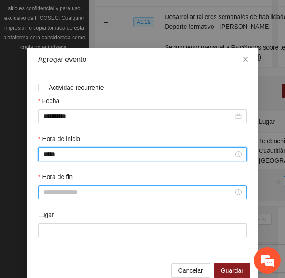
type input "*****"
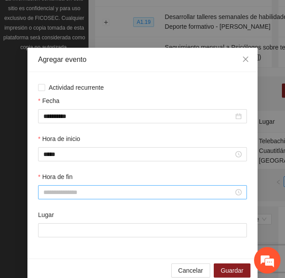
click at [63, 197] on div at bounding box center [142, 192] width 209 height 14
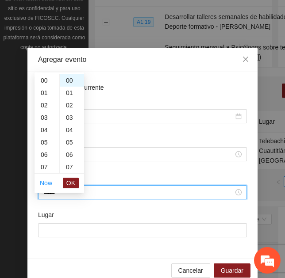
scroll to position [186, 0]
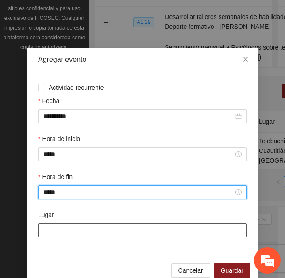
type input "*****"
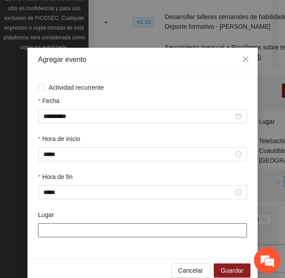
click at [54, 226] on input "Lugar" at bounding box center [142, 230] width 209 height 14
type input "**********"
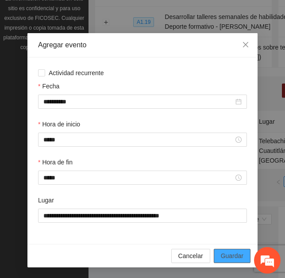
click at [224, 254] on span "Guardar" at bounding box center [232, 256] width 23 height 10
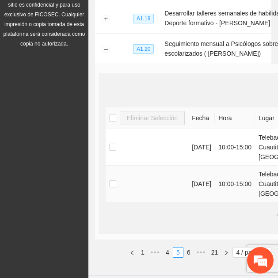
scroll to position [257, 0]
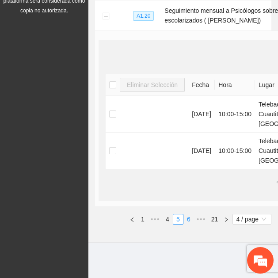
click at [188, 222] on link "6" at bounding box center [189, 220] width 10 height 10
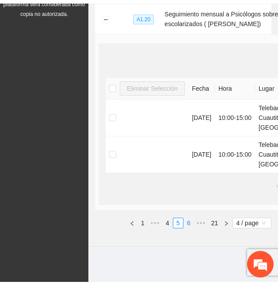
scroll to position [88, 0]
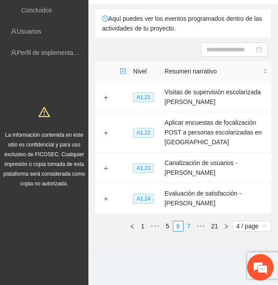
click at [188, 226] on link "7" at bounding box center [189, 226] width 10 height 10
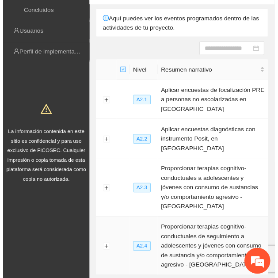
scroll to position [113, 0]
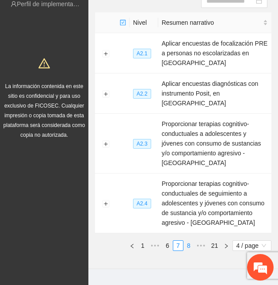
click at [192, 240] on li "8" at bounding box center [189, 245] width 11 height 11
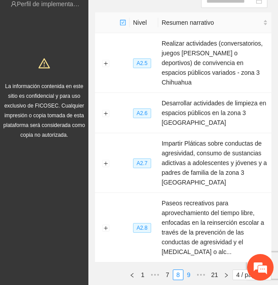
click at [188, 270] on link "9" at bounding box center [189, 275] width 10 height 10
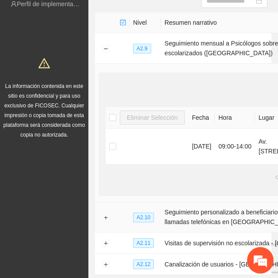
scroll to position [220, 0]
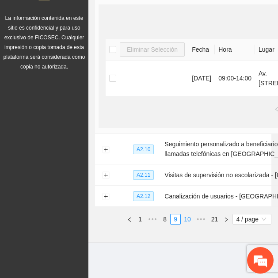
click at [189, 219] on link "10" at bounding box center [187, 220] width 12 height 10
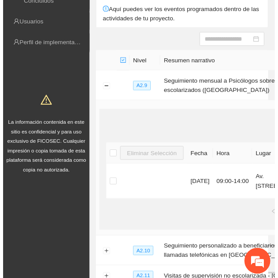
scroll to position [88, 0]
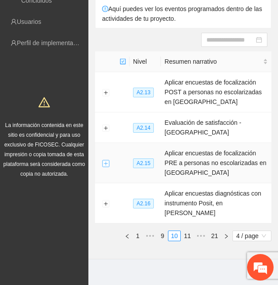
click at [105, 164] on button "Expand row" at bounding box center [105, 163] width 7 height 7
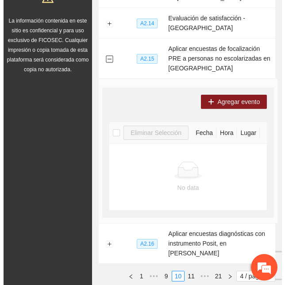
scroll to position [179, 0]
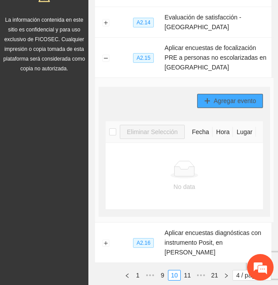
click at [222, 102] on span "Agregar evento" at bounding box center [235, 101] width 42 height 10
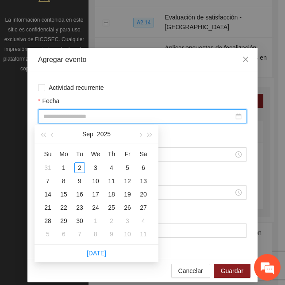
click at [104, 115] on input "Fecha" at bounding box center [138, 117] width 190 height 10
click at [51, 135] on span "button" at bounding box center [53, 135] width 4 height 4
type input "**********"
click at [145, 219] on div "30" at bounding box center [143, 220] width 11 height 11
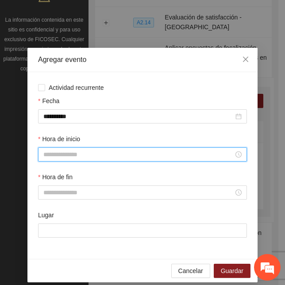
click at [69, 152] on input "Hora de inicio" at bounding box center [138, 155] width 190 height 10
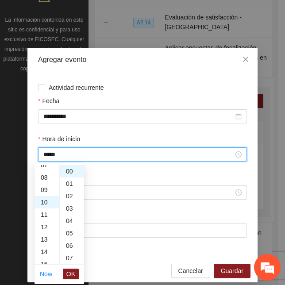
scroll to position [124, 0]
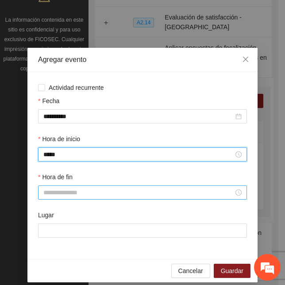
type input "*****"
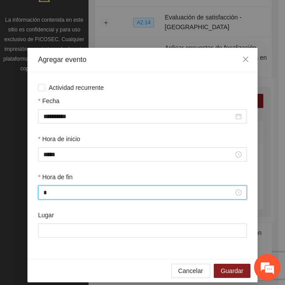
click at [46, 192] on input "*" at bounding box center [138, 193] width 190 height 10
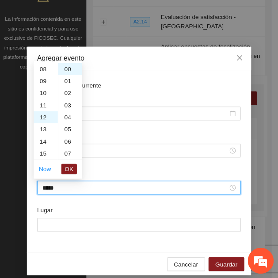
scroll to position [149, 0]
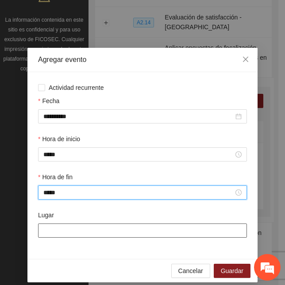
type input "*****"
click at [55, 229] on input "Lugar" at bounding box center [142, 230] width 209 height 14
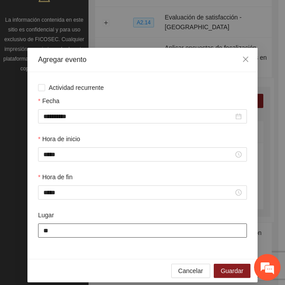
type input "**********"
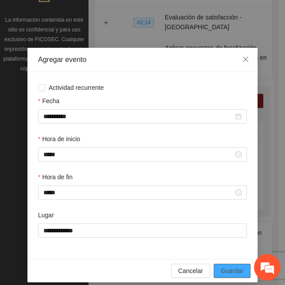
click at [224, 272] on span "Guardar" at bounding box center [232, 271] width 23 height 10
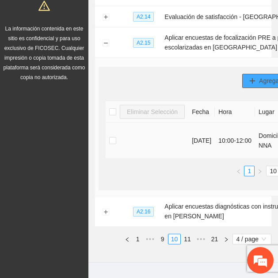
scroll to position [170, 34]
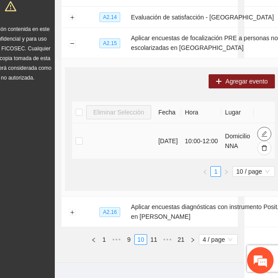
click at [262, 136] on icon "edit" at bounding box center [265, 134] width 6 height 6
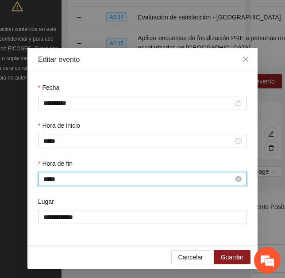
scroll to position [149, 0]
click at [47, 179] on input "*****" at bounding box center [138, 179] width 190 height 10
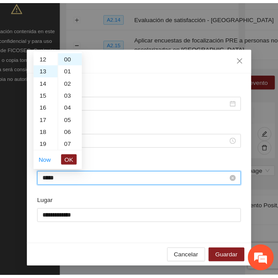
scroll to position [161, 0]
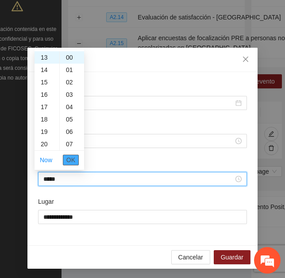
click at [72, 162] on span "OK" at bounding box center [70, 160] width 9 height 10
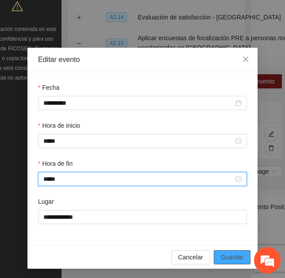
type input "*****"
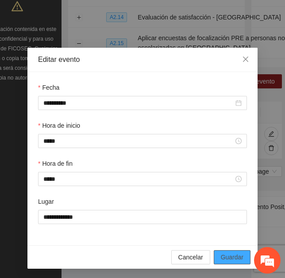
click at [227, 255] on span "Guardar" at bounding box center [232, 258] width 23 height 10
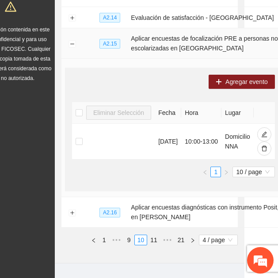
scroll to position [161, 34]
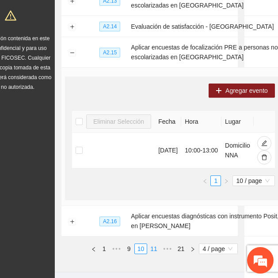
click at [156, 247] on link "11" at bounding box center [154, 249] width 12 height 10
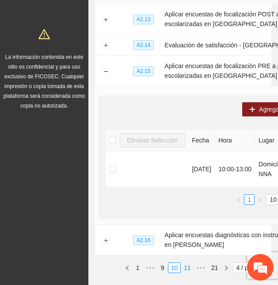
scroll to position [88, 0]
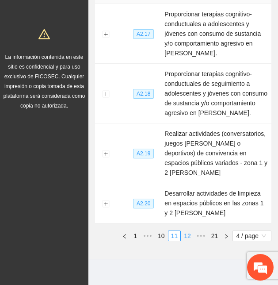
click at [189, 231] on link "12" at bounding box center [187, 236] width 12 height 10
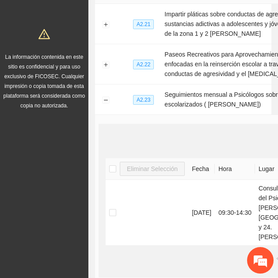
scroll to position [160, 0]
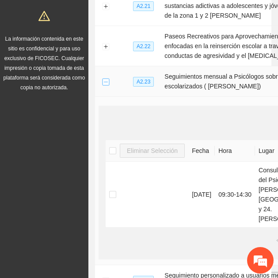
click at [107, 85] on button "Collapse row" at bounding box center [105, 81] width 7 height 7
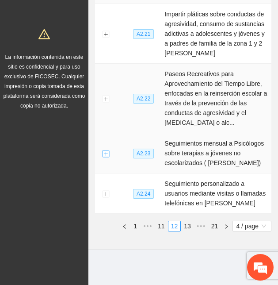
scroll to position [88, 0]
click at [191, 226] on link "13" at bounding box center [187, 226] width 12 height 10
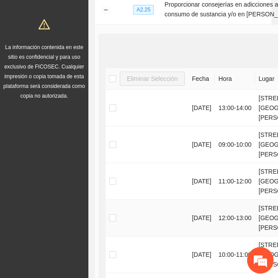
scroll to position [139, 0]
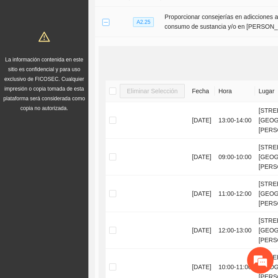
click at [106, 21] on button "Collapse row" at bounding box center [105, 22] width 7 height 7
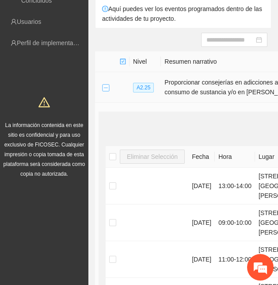
scroll to position [88, 0]
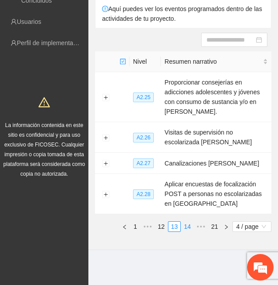
click at [185, 228] on link "14" at bounding box center [187, 227] width 12 height 10
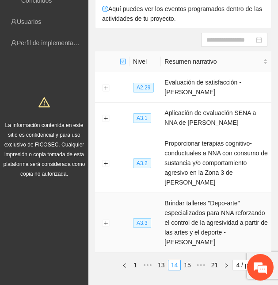
scroll to position [103, 0]
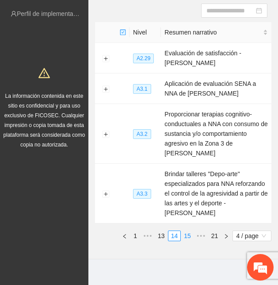
click at [189, 231] on link "15" at bounding box center [187, 236] width 12 height 10
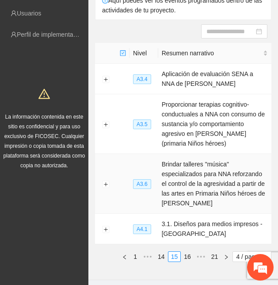
scroll to position [113, 0]
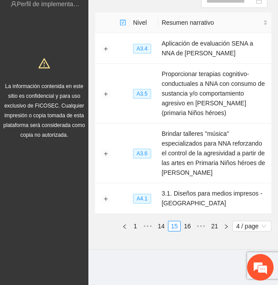
click at [88, 260] on section "fundamental656 Calendarización Aquí puedes ver los eventos programados dentro d…" at bounding box center [183, 86] width 190 height 398
